Goal: Information Seeking & Learning: Learn about a topic

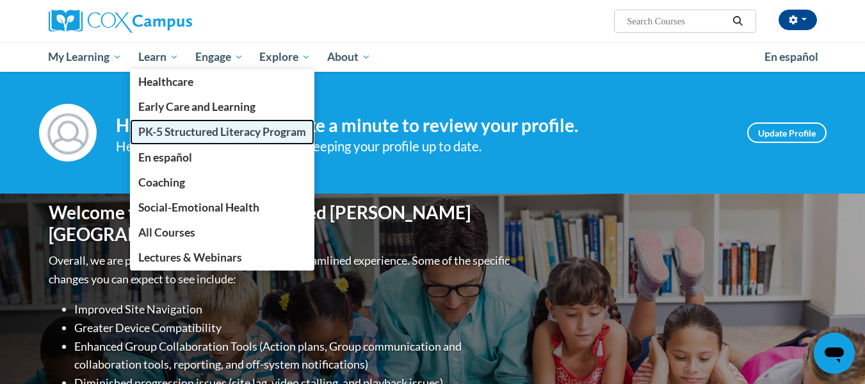
click at [190, 136] on span "PK-5 Structured Literacy Program" at bounding box center [222, 131] width 168 height 13
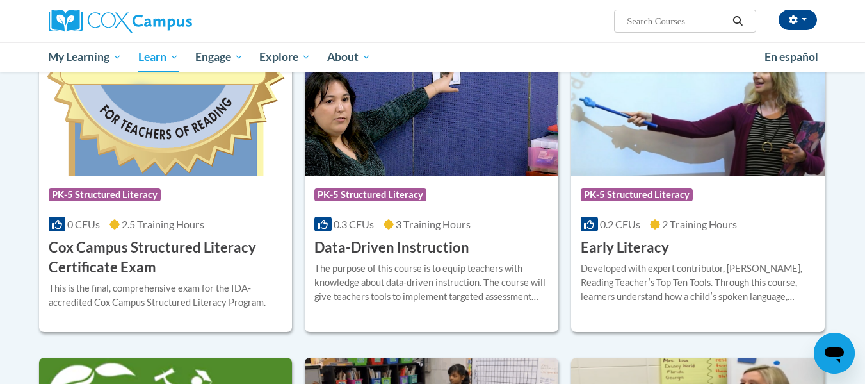
scroll to position [444, 0]
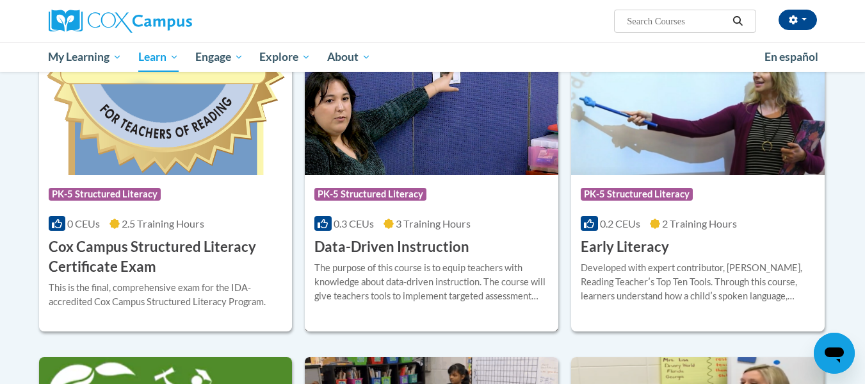
click at [353, 209] on div "Course Category: PK-5 Structured Literacy" at bounding box center [431, 195] width 234 height 29
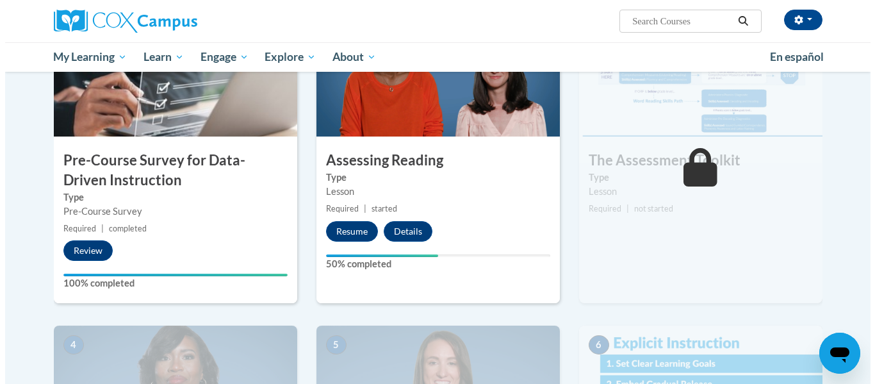
scroll to position [328, 0]
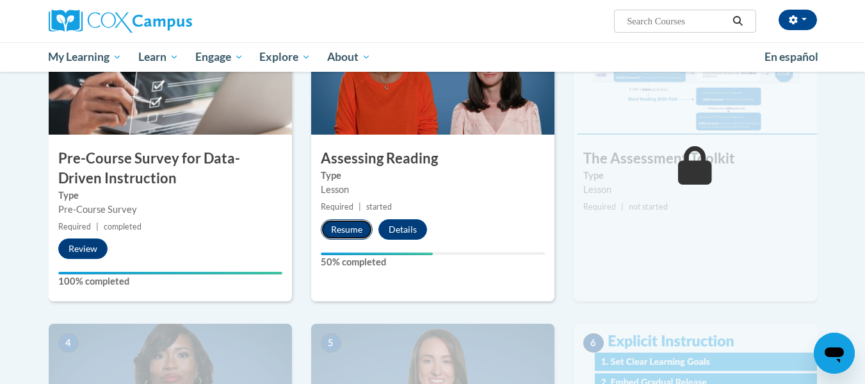
click at [341, 229] on button "Resume" at bounding box center [347, 229] width 52 height 20
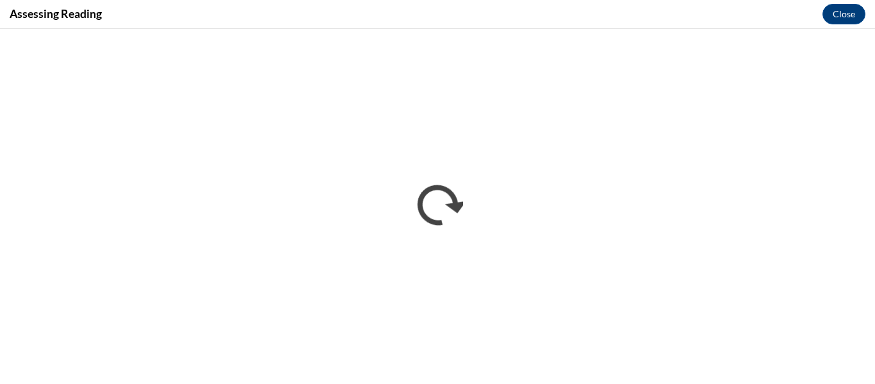
scroll to position [0, 0]
